Goal: Task Accomplishment & Management: Complete application form

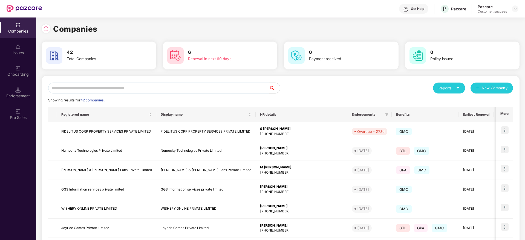
click at [177, 88] on input "text" at bounding box center [158, 88] width 221 height 11
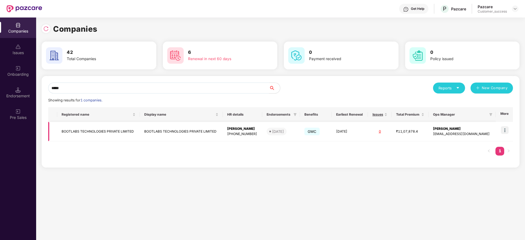
type input "*****"
click at [505, 133] on img at bounding box center [505, 130] width 8 height 8
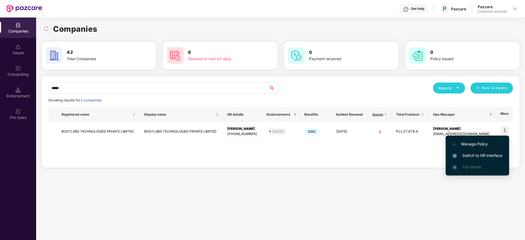
click at [484, 157] on span "Switch to HR interface" at bounding box center [477, 156] width 50 height 6
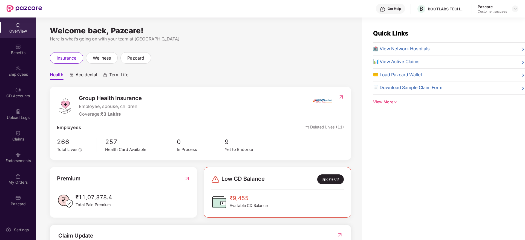
click at [14, 69] on div "Employees" at bounding box center [18, 71] width 36 height 21
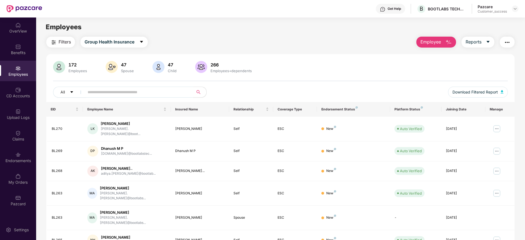
click at [116, 90] on input "text" at bounding box center [137, 92] width 98 height 8
type input "*****"
click at [117, 92] on div "Click to sort ascending" at bounding box center [126, 96] width 45 height 9
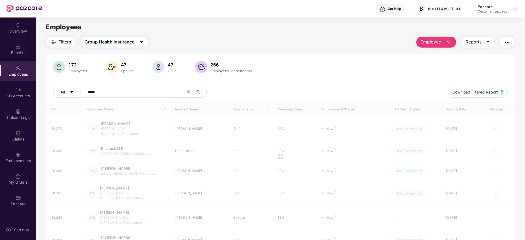
click at [288, 60] on div "172 Employees 47 Spouse 47 Child 266 Employees+dependents All ***** Download Fi…" at bounding box center [280, 202] width 468 height 296
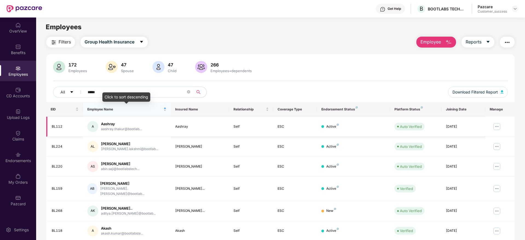
click at [124, 117] on td "A [PERSON_NAME]..." at bounding box center [127, 127] width 88 height 20
click at [123, 112] on div "Employee Name" at bounding box center [126, 109] width 79 height 5
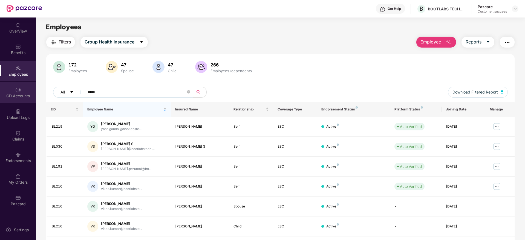
drag, startPoint x: 115, startPoint y: 94, endPoint x: 27, endPoint y: 94, distance: 88.4
click at [27, 94] on div "OverView Benefits Employees CD Accounts Upload Logs Claims Endorsements My Orde…" at bounding box center [262, 129] width 525 height 223
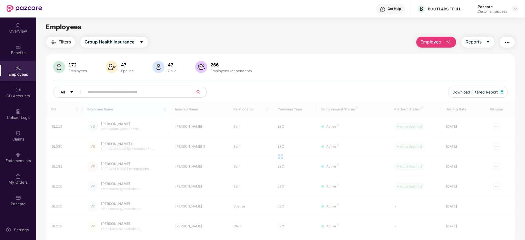
click at [368, 12] on div "Get Help B BOOTLABS TECHNOLOGIES PRIVATE LIMITED Pazcare Customer_success" at bounding box center [280, 9] width 476 height 18
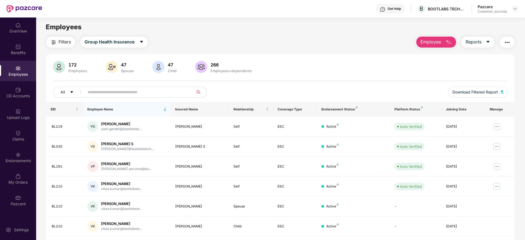
click at [443, 45] on button "Employee" at bounding box center [436, 42] width 40 height 11
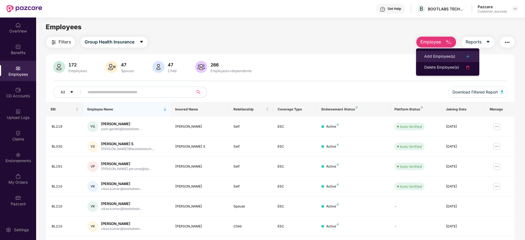
click at [444, 56] on div "Add Employee(s)" at bounding box center [439, 56] width 31 height 7
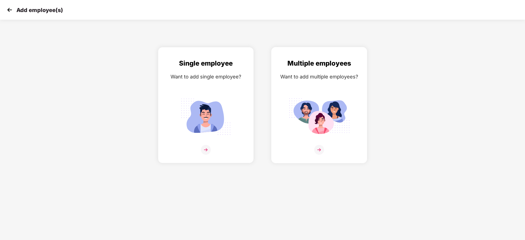
click at [299, 122] on img at bounding box center [318, 116] width 61 height 43
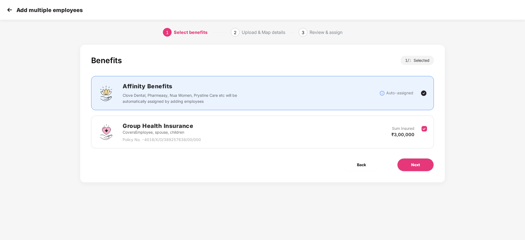
scroll to position [0, 1]
click at [408, 164] on button "Next" at bounding box center [415, 164] width 37 height 13
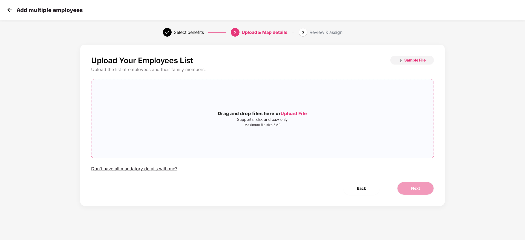
click at [263, 115] on h3 "Drag and drop files here or Upload File" at bounding box center [262, 113] width 342 height 7
click at [413, 184] on button "Next" at bounding box center [415, 188] width 37 height 13
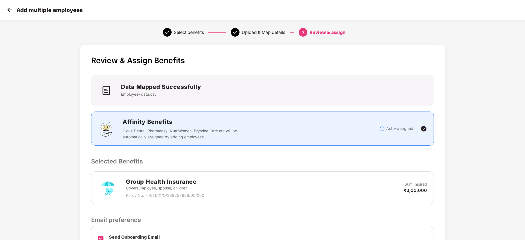
scroll to position [65, 1]
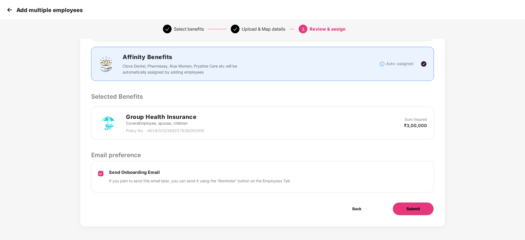
click at [419, 212] on span "Submit" at bounding box center [412, 209] width 13 height 6
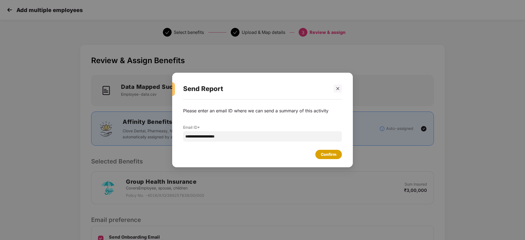
click at [330, 156] on div "Confirm" at bounding box center [329, 155] width 16 height 6
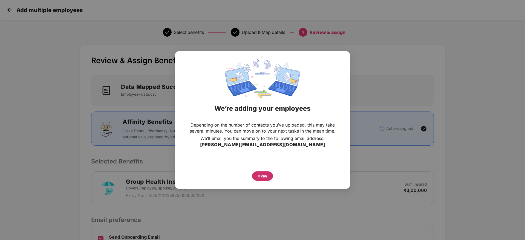
click at [259, 173] on div "Okay" at bounding box center [262, 176] width 21 height 9
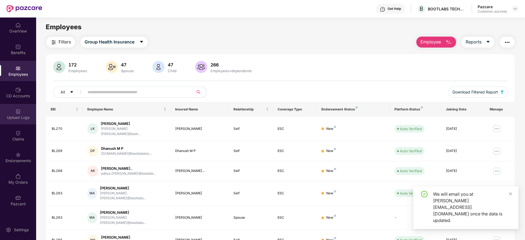
click at [24, 117] on div "Upload Logs" at bounding box center [18, 117] width 36 height 5
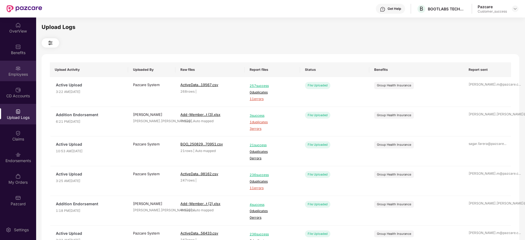
click at [24, 70] on div "Employees" at bounding box center [18, 71] width 36 height 21
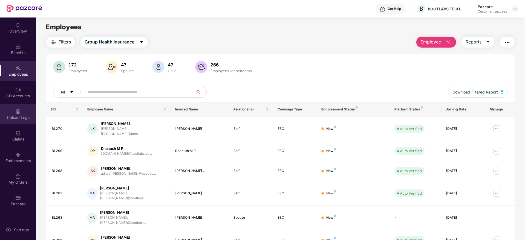
click at [22, 115] on div "Upload Logs" at bounding box center [18, 117] width 36 height 5
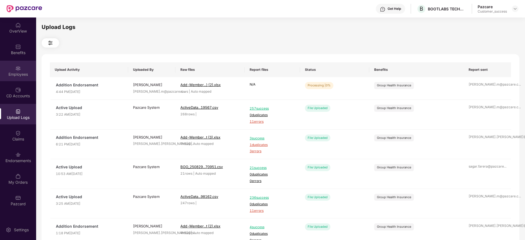
click at [18, 71] on div "Employees" at bounding box center [18, 71] width 36 height 21
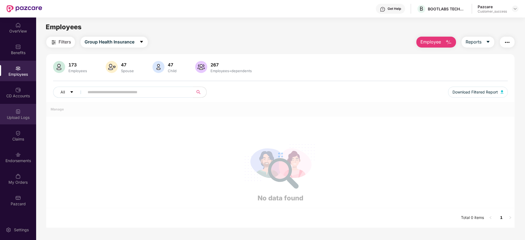
click at [19, 106] on div "Upload Logs" at bounding box center [18, 114] width 36 height 21
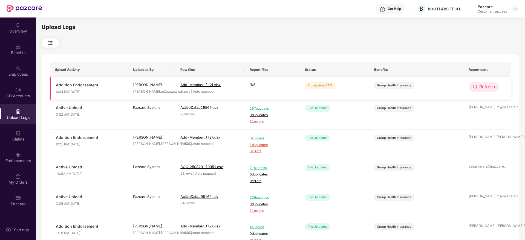
click at [486, 86] on span "Refresh" at bounding box center [487, 86] width 16 height 7
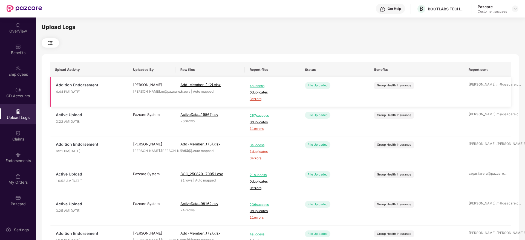
click at [258, 97] on span "3 errors" at bounding box center [272, 99] width 45 height 5
click at [11, 72] on div "Employees" at bounding box center [18, 74] width 36 height 5
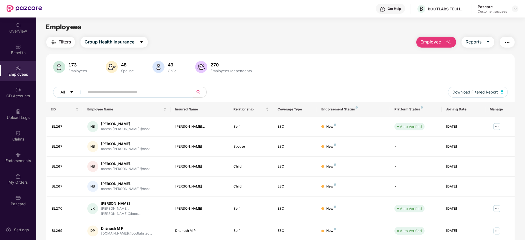
click at [150, 90] on input "text" at bounding box center [137, 92] width 98 height 8
paste input "*****"
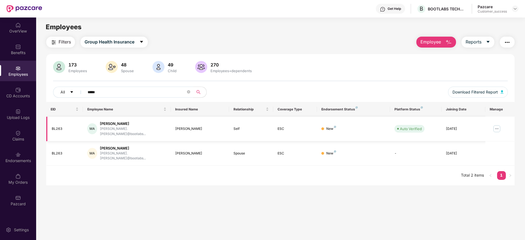
type input "*****"
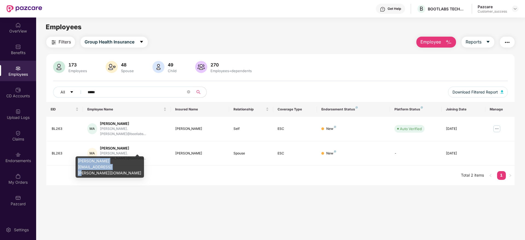
drag, startPoint x: 76, startPoint y: 161, endPoint x: 140, endPoint y: 161, distance: 63.8
click at [140, 161] on div "[PERSON_NAME][EMAIL_ADDRESS][PERSON_NAME][DOMAIN_NAME]" at bounding box center [110, 167] width 68 height 21
copy div "[PERSON_NAME][EMAIL_ADDRESS][PERSON_NAME][DOMAIN_NAME]"
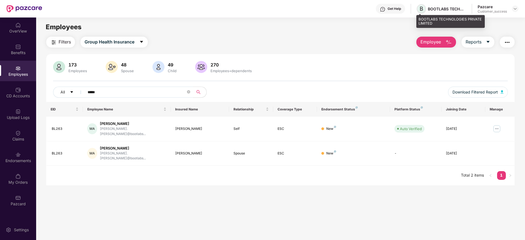
click at [419, 9] on span "B" at bounding box center [421, 9] width 10 height 10
drag, startPoint x: 420, startPoint y: 19, endPoint x: 437, endPoint y: 25, distance: 18.3
click at [437, 25] on div "BOOTLABS TECHNOLOGIES PRIVATE LIMITED" at bounding box center [450, 21] width 68 height 13
click at [438, 25] on div "BOOTLABS TECHNOLOGIES PRIVATE LIMITED" at bounding box center [450, 21] width 68 height 13
drag, startPoint x: 436, startPoint y: 24, endPoint x: 418, endPoint y: 19, distance: 17.9
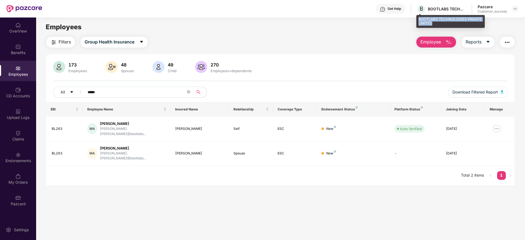
click at [418, 19] on div "BOOTLABS TECHNOLOGIES PRIVATE LIMITED" at bounding box center [450, 21] width 68 height 13
copy div "BOOTLABS TECHNOLOGIES PRIVATE LIMITED"
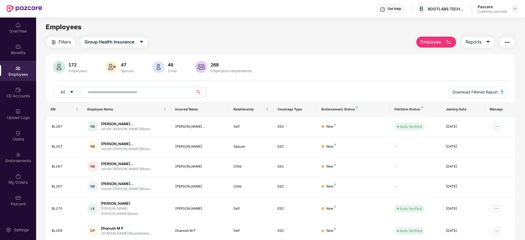
click at [515, 10] on img at bounding box center [515, 9] width 4 height 4
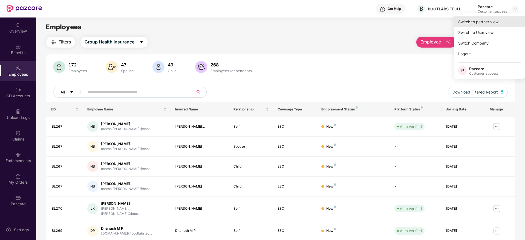
click at [483, 22] on div "Switch to partner view" at bounding box center [489, 21] width 71 height 11
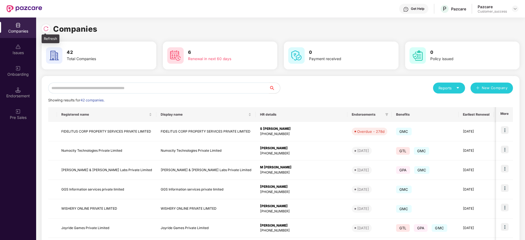
click at [46, 27] on img at bounding box center [45, 28] width 5 height 5
click at [207, 83] on input "text" at bounding box center [158, 88] width 221 height 11
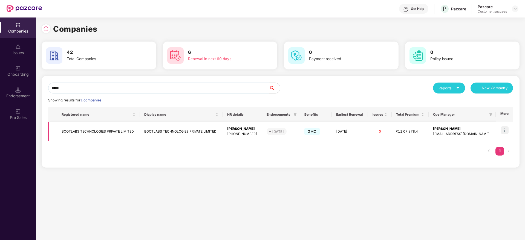
type input "*****"
click at [505, 129] on img at bounding box center [505, 130] width 8 height 8
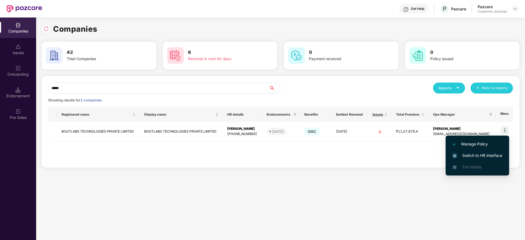
click at [482, 154] on span "Switch to HR interface" at bounding box center [477, 156] width 50 height 6
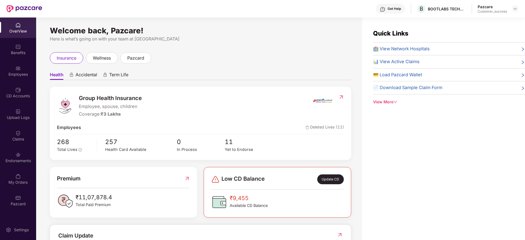
click at [19, 70] on img at bounding box center [17, 68] width 5 height 5
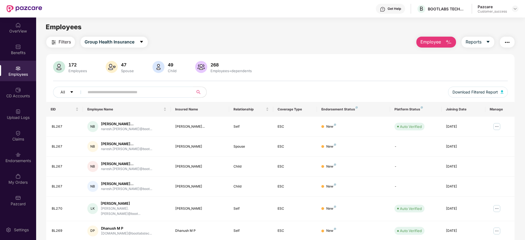
click at [430, 41] on span "Employee" at bounding box center [430, 42] width 21 height 7
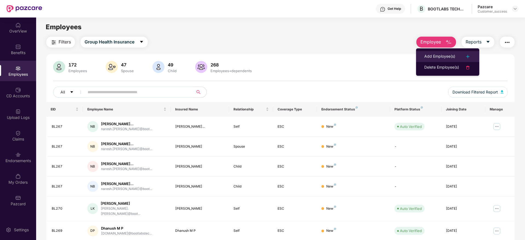
click at [431, 55] on div "Add Employee(s)" at bounding box center [439, 56] width 31 height 7
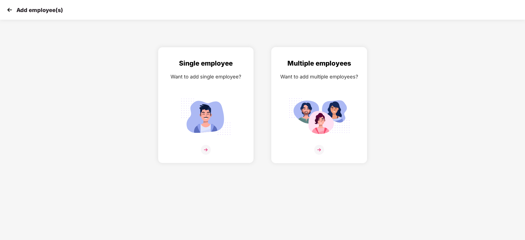
click at [320, 117] on img at bounding box center [318, 116] width 61 height 43
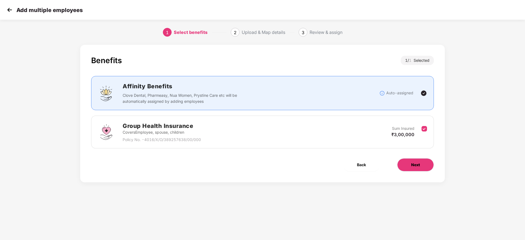
click at [419, 166] on span "Next" at bounding box center [415, 165] width 9 height 6
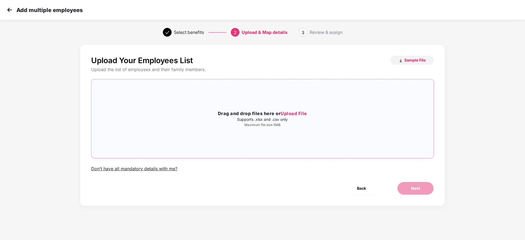
click at [254, 116] on h3 "Drag and drop files here or Upload File" at bounding box center [262, 113] width 342 height 7
click at [420, 186] on button "Next" at bounding box center [415, 188] width 37 height 13
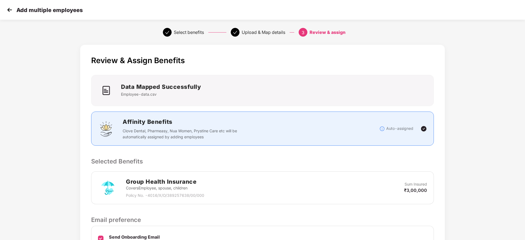
scroll to position [65, 0]
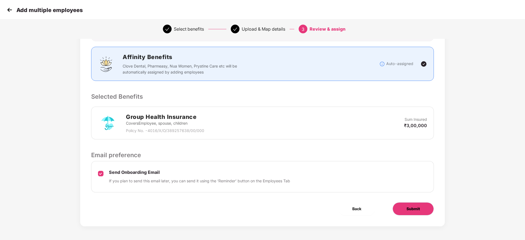
click at [415, 209] on span "Submit" at bounding box center [412, 209] width 13 height 6
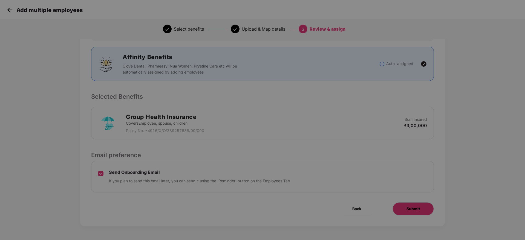
scroll to position [0, 0]
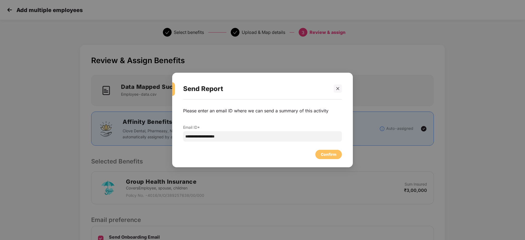
click at [334, 148] on div "Confirm" at bounding box center [262, 153] width 159 height 12
click at [328, 160] on div "**********" at bounding box center [262, 131] width 181 height 62
click at [328, 155] on div "Confirm" at bounding box center [329, 155] width 16 height 6
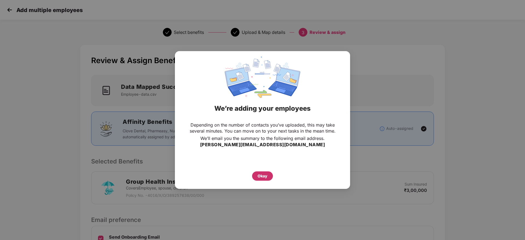
click at [267, 176] on div "Okay" at bounding box center [262, 176] width 10 height 6
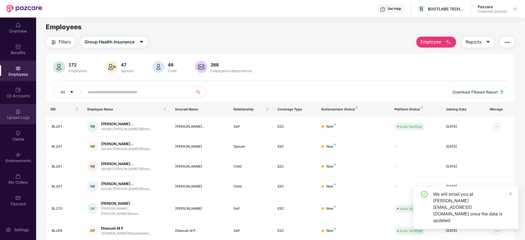
click at [16, 110] on img at bounding box center [17, 111] width 5 height 5
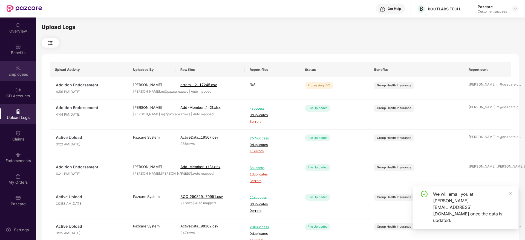
click at [18, 76] on div "Employees" at bounding box center [18, 74] width 36 height 5
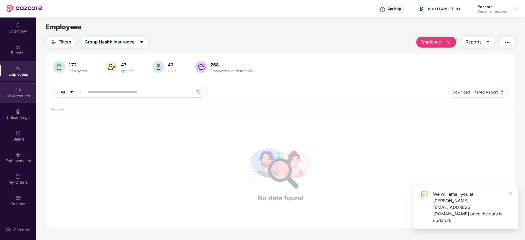
click at [18, 101] on div "CD Accounts" at bounding box center [18, 92] width 36 height 21
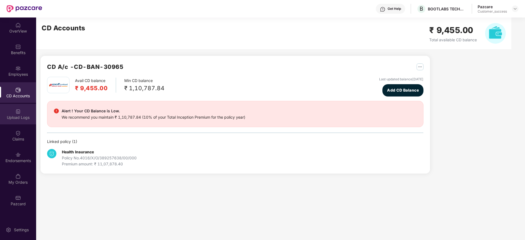
click at [18, 110] on img at bounding box center [17, 111] width 5 height 5
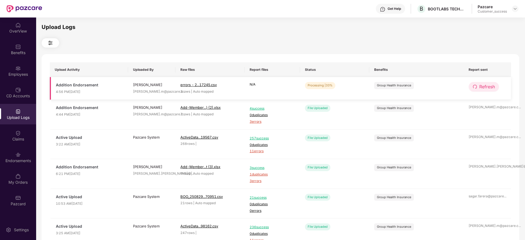
click at [488, 85] on span "Refresh" at bounding box center [487, 86] width 16 height 7
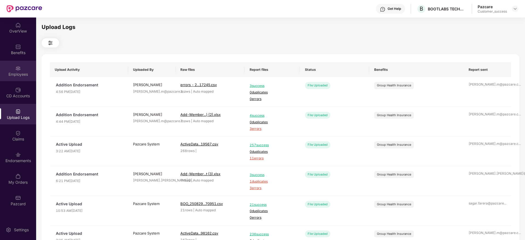
click at [16, 72] on div "Employees" at bounding box center [18, 74] width 36 height 5
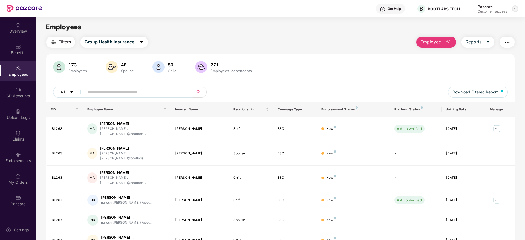
click at [514, 7] on img at bounding box center [515, 9] width 4 height 4
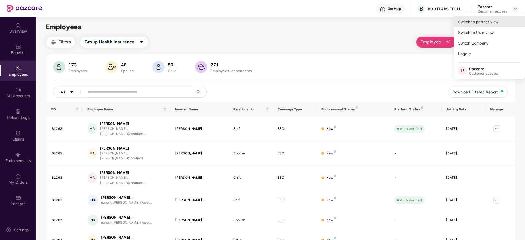
click at [482, 25] on div "Switch to partner view" at bounding box center [489, 21] width 71 height 11
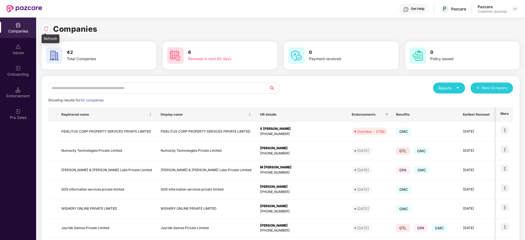
click at [46, 26] on img at bounding box center [45, 28] width 5 height 5
click at [48, 31] on img at bounding box center [45, 28] width 5 height 5
